Goal: Information Seeking & Learning: Learn about a topic

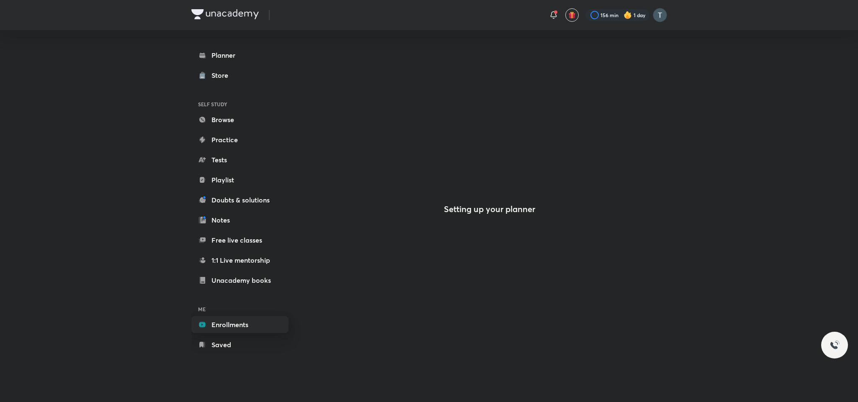
click at [247, 325] on link "Enrollments" at bounding box center [239, 324] width 97 height 17
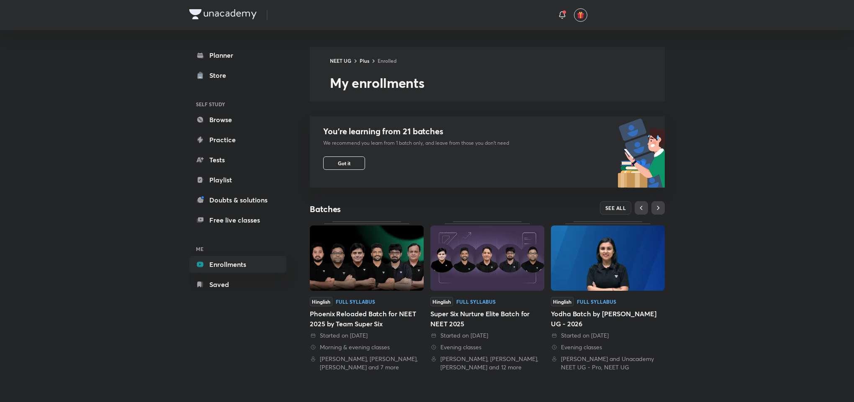
click at [347, 260] on img at bounding box center [367, 258] width 114 height 65
click at [613, 211] on button "SEE ALL" at bounding box center [616, 207] width 32 height 13
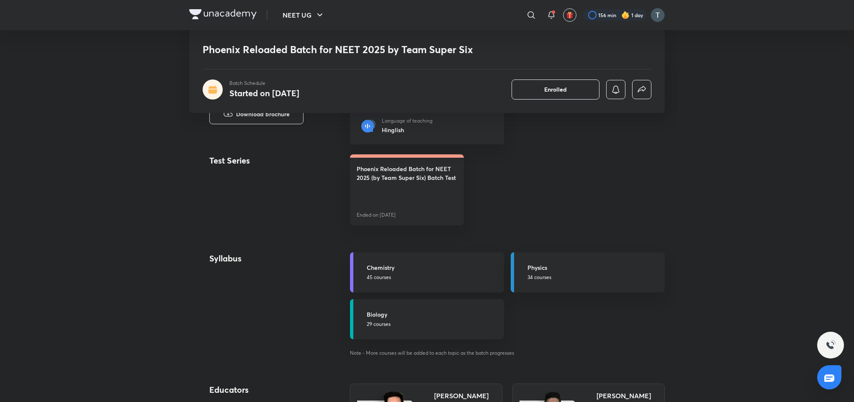
click at [564, 265] on h5 "Physics" at bounding box center [593, 267] width 132 height 9
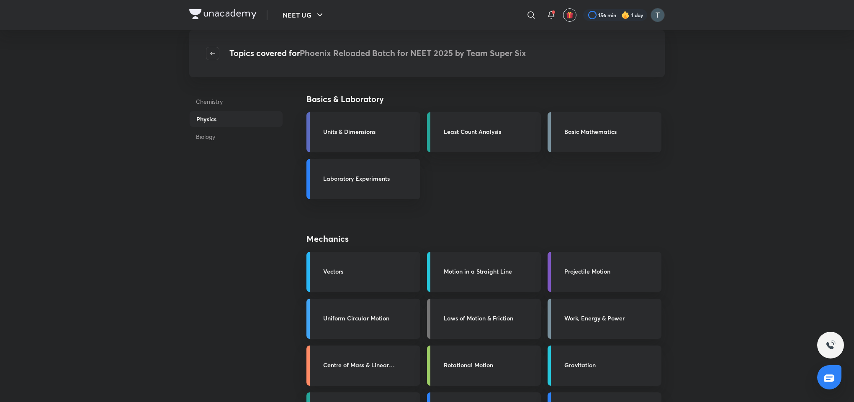
scroll to position [352, 0]
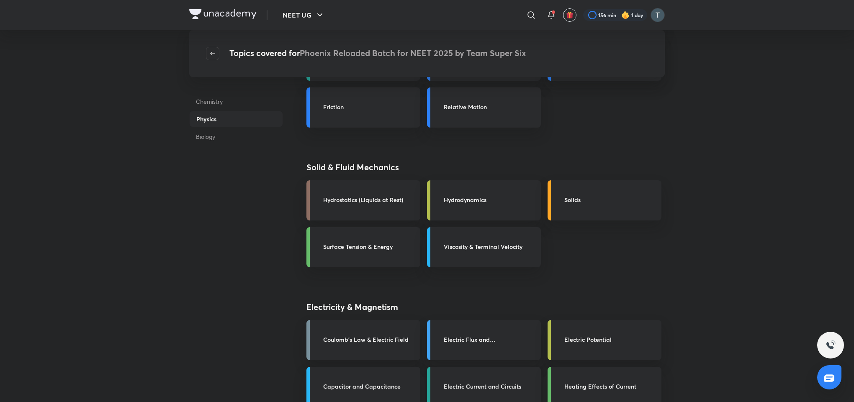
click at [475, 378] on link "Electric Current and Circuits" at bounding box center [484, 387] width 114 height 40
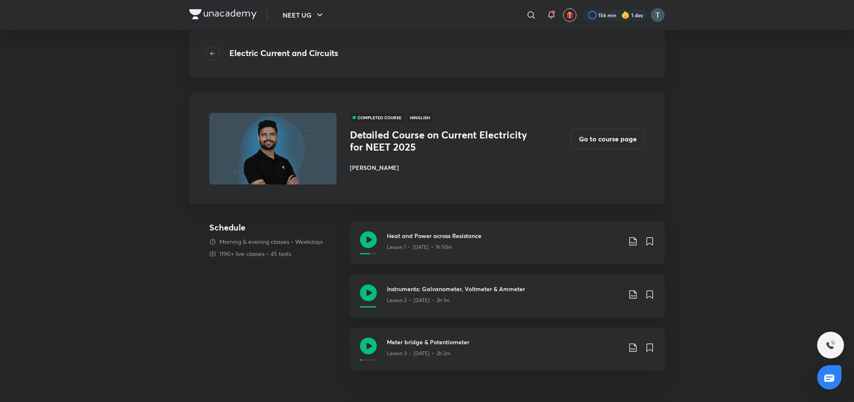
scroll to position [324, 0]
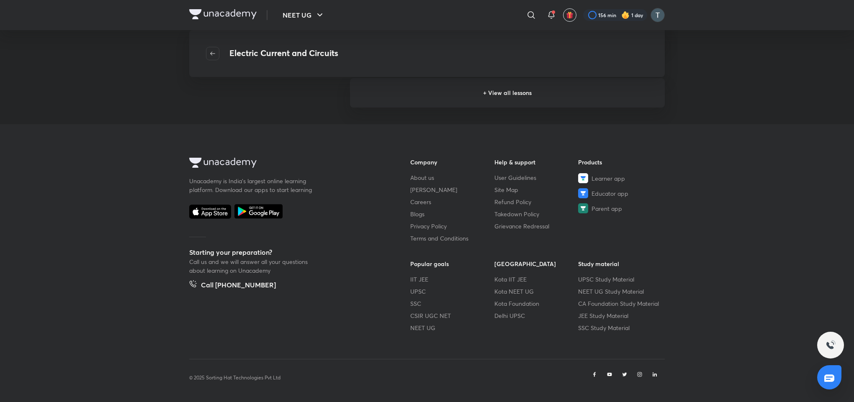
click at [507, 106] on h6 "+ View all lessons" at bounding box center [507, 92] width 315 height 29
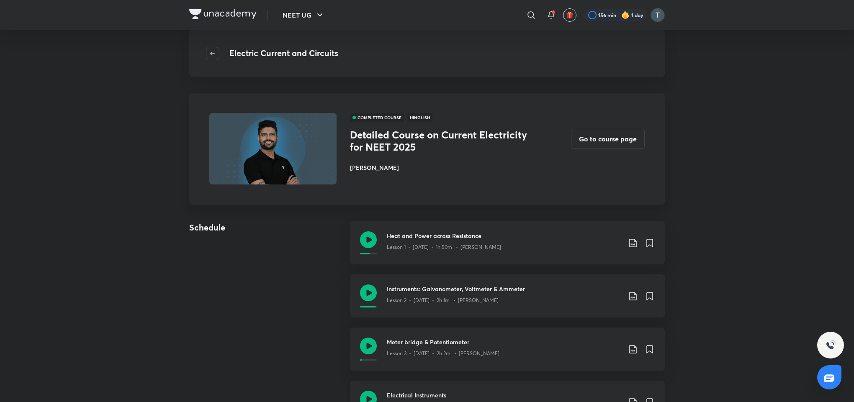
click at [444, 383] on div "Electrical Instruments Lesson 4 • Nov 10 • 1h 37m • Prateek Jain" at bounding box center [507, 402] width 315 height 43
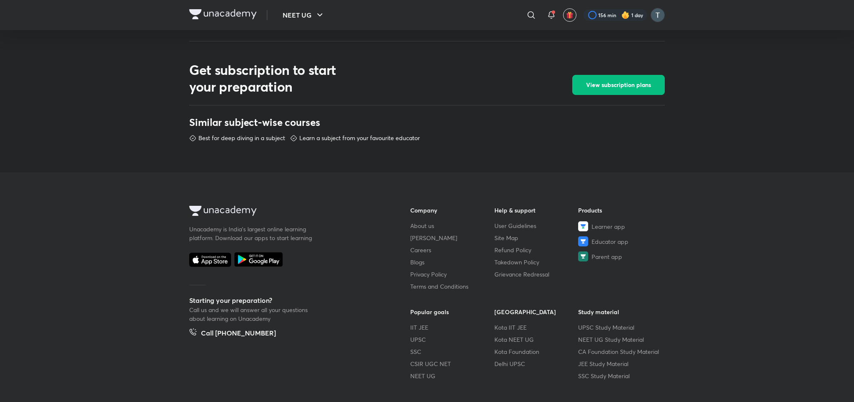
scroll to position [322, 0]
